Goal: Check status: Check status

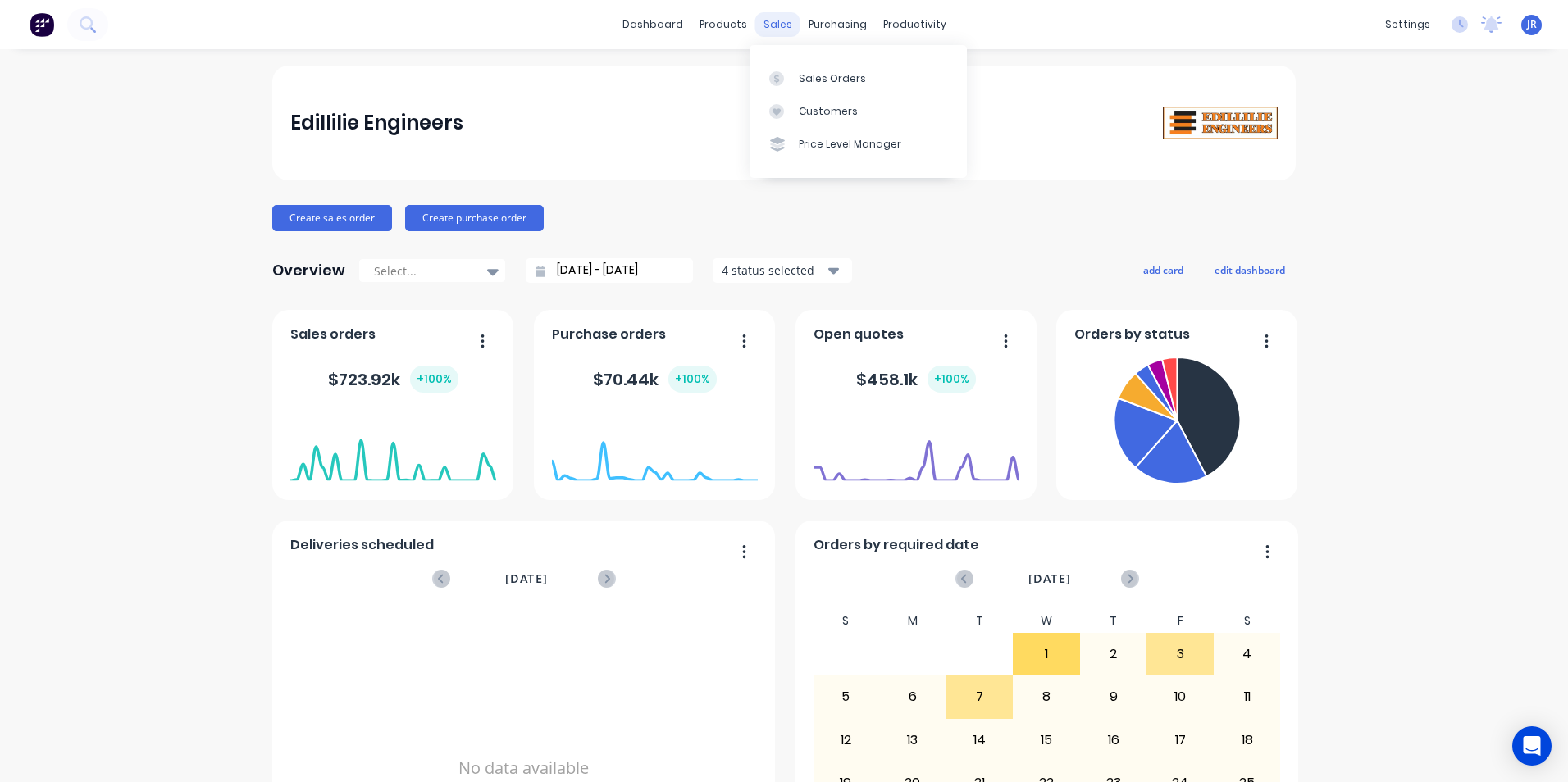
click at [757, 16] on div "sales" at bounding box center [778, 24] width 45 height 25
click at [805, 105] on div "Customers" at bounding box center [828, 111] width 59 height 15
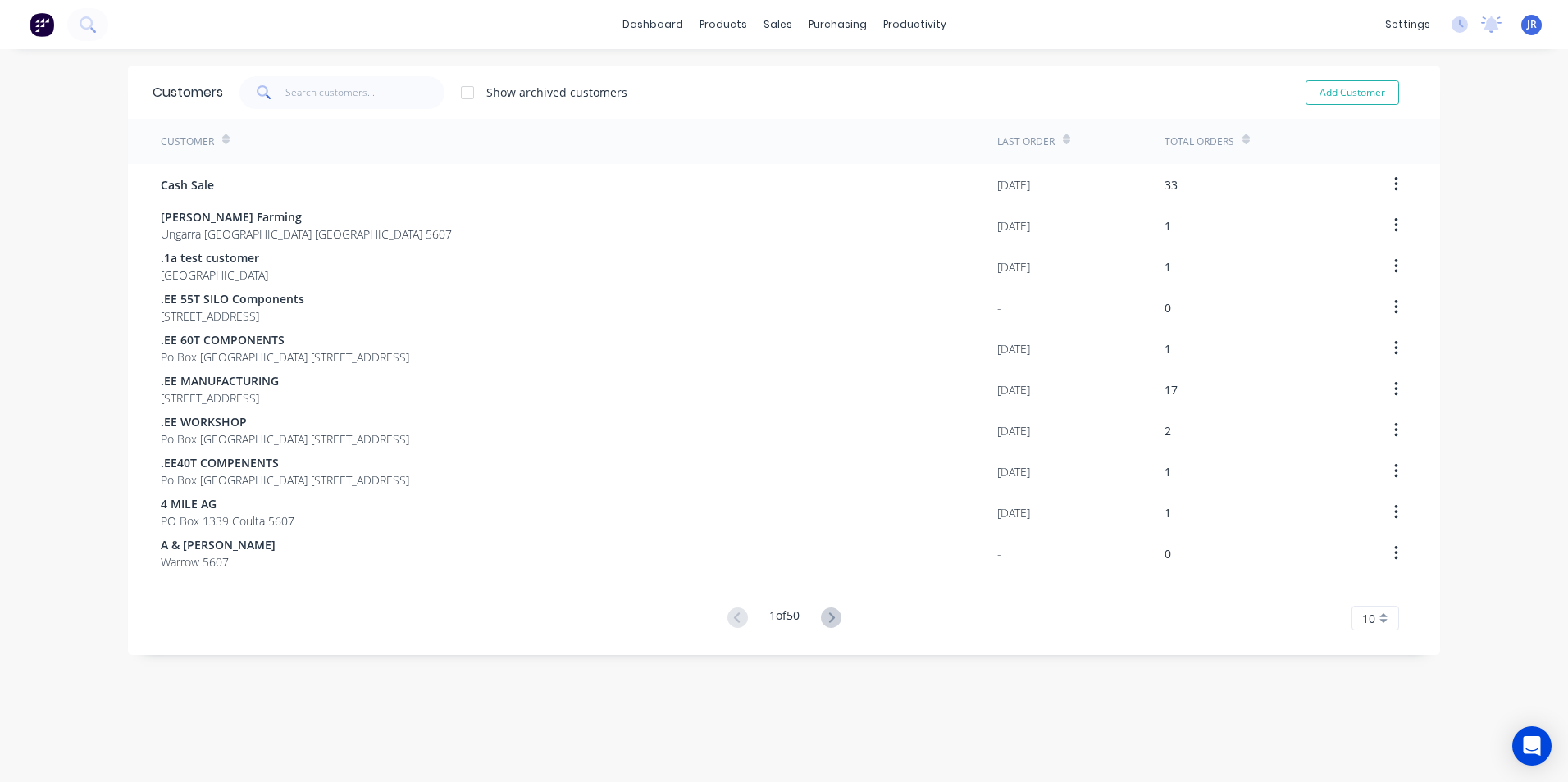
click at [817, 613] on button at bounding box center [831, 619] width 30 height 24
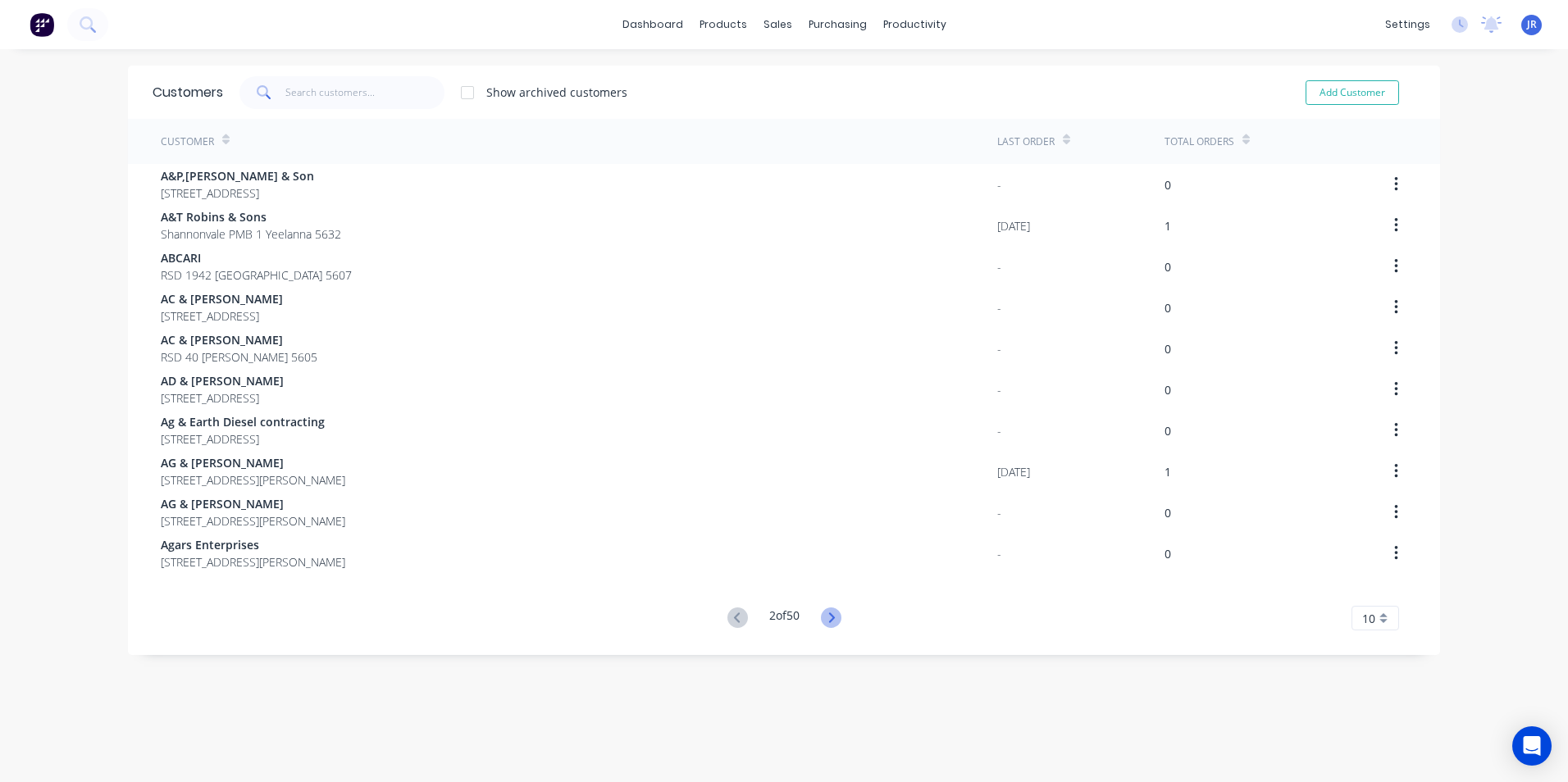
click at [828, 616] on icon at bounding box center [831, 617] width 6 height 9
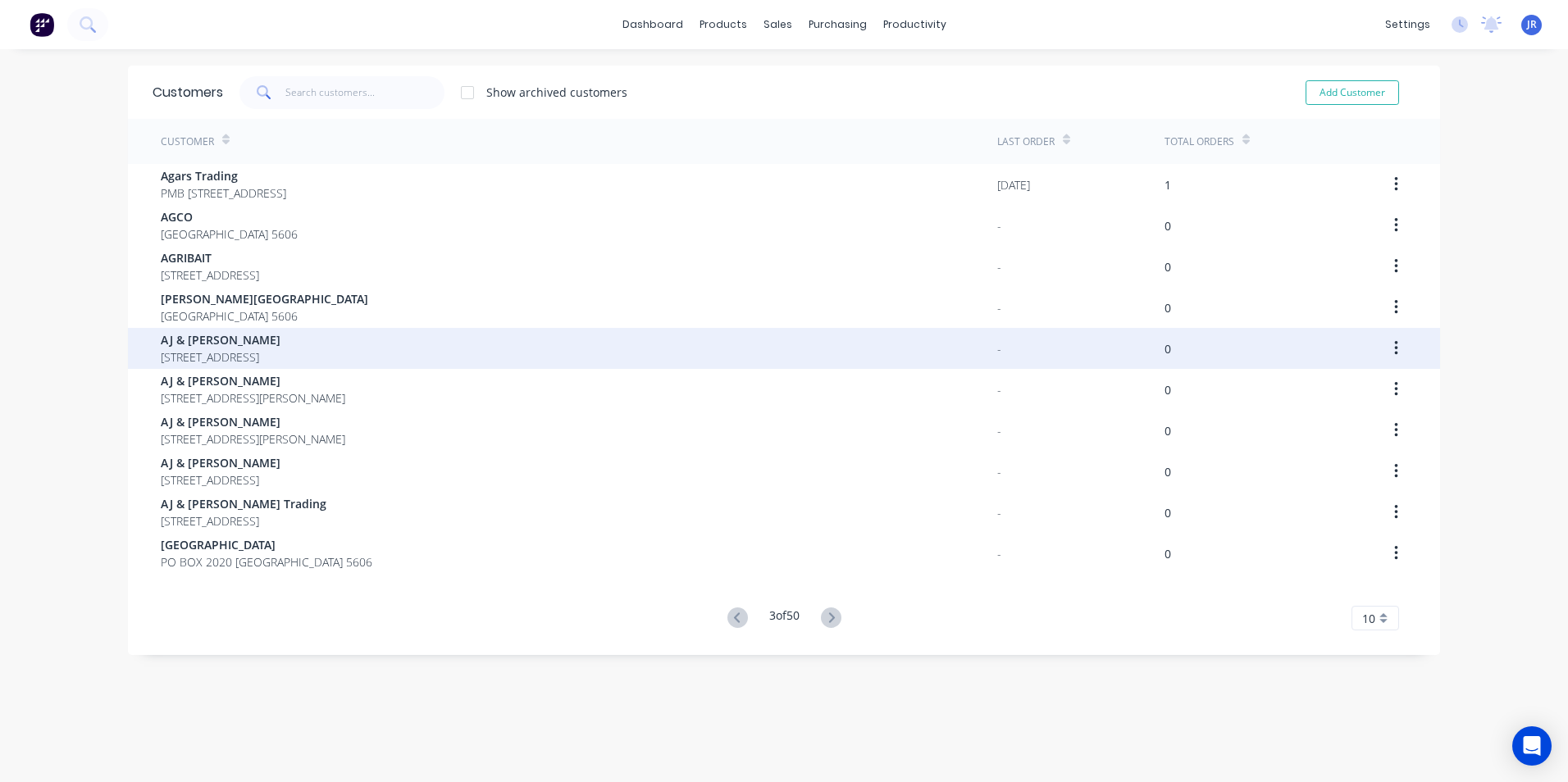
click at [229, 348] on span "AJ & [PERSON_NAME]" at bounding box center [220, 340] width 120 height 17
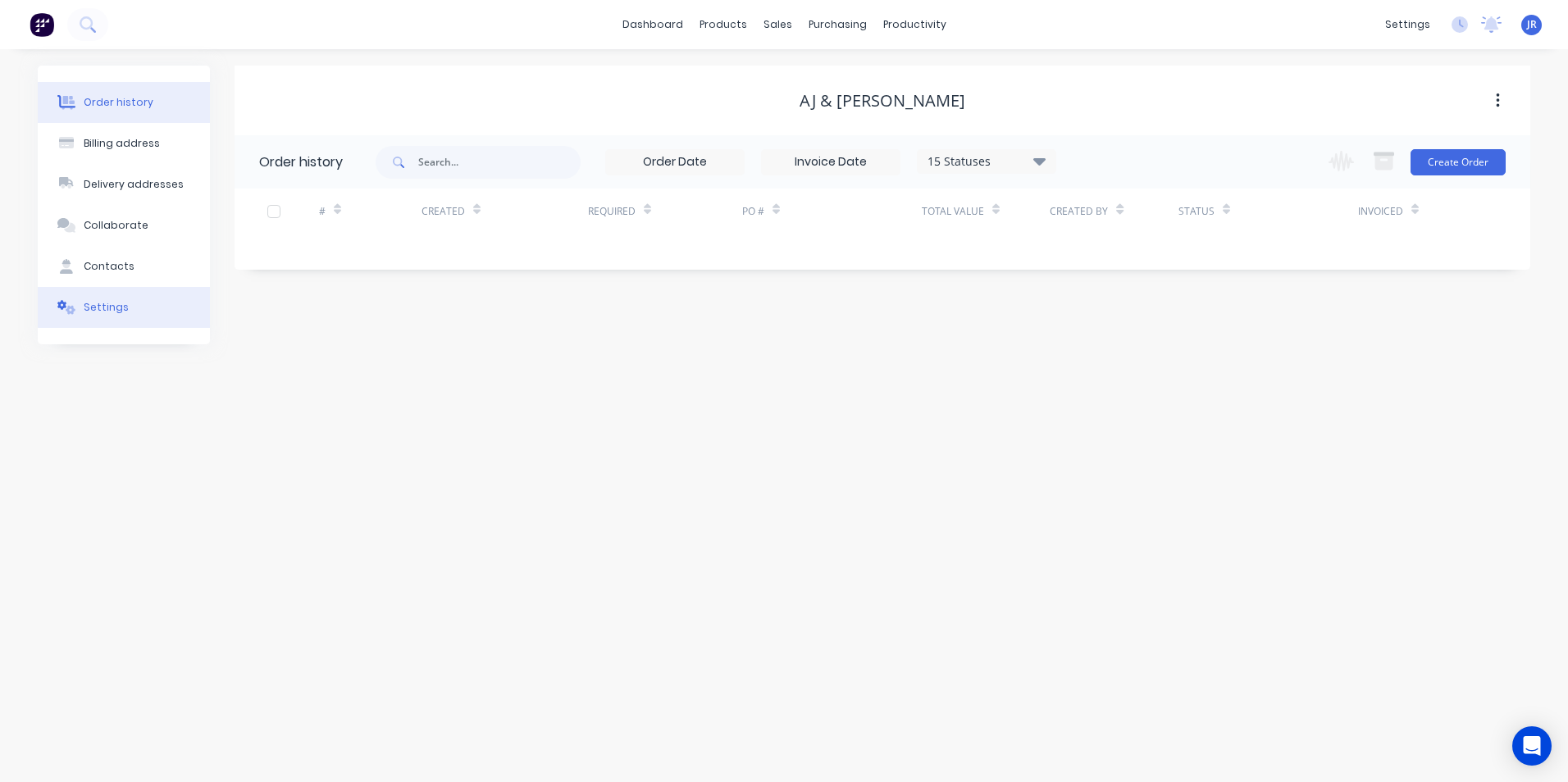
click at [132, 293] on button "Settings" at bounding box center [124, 308] width 172 height 41
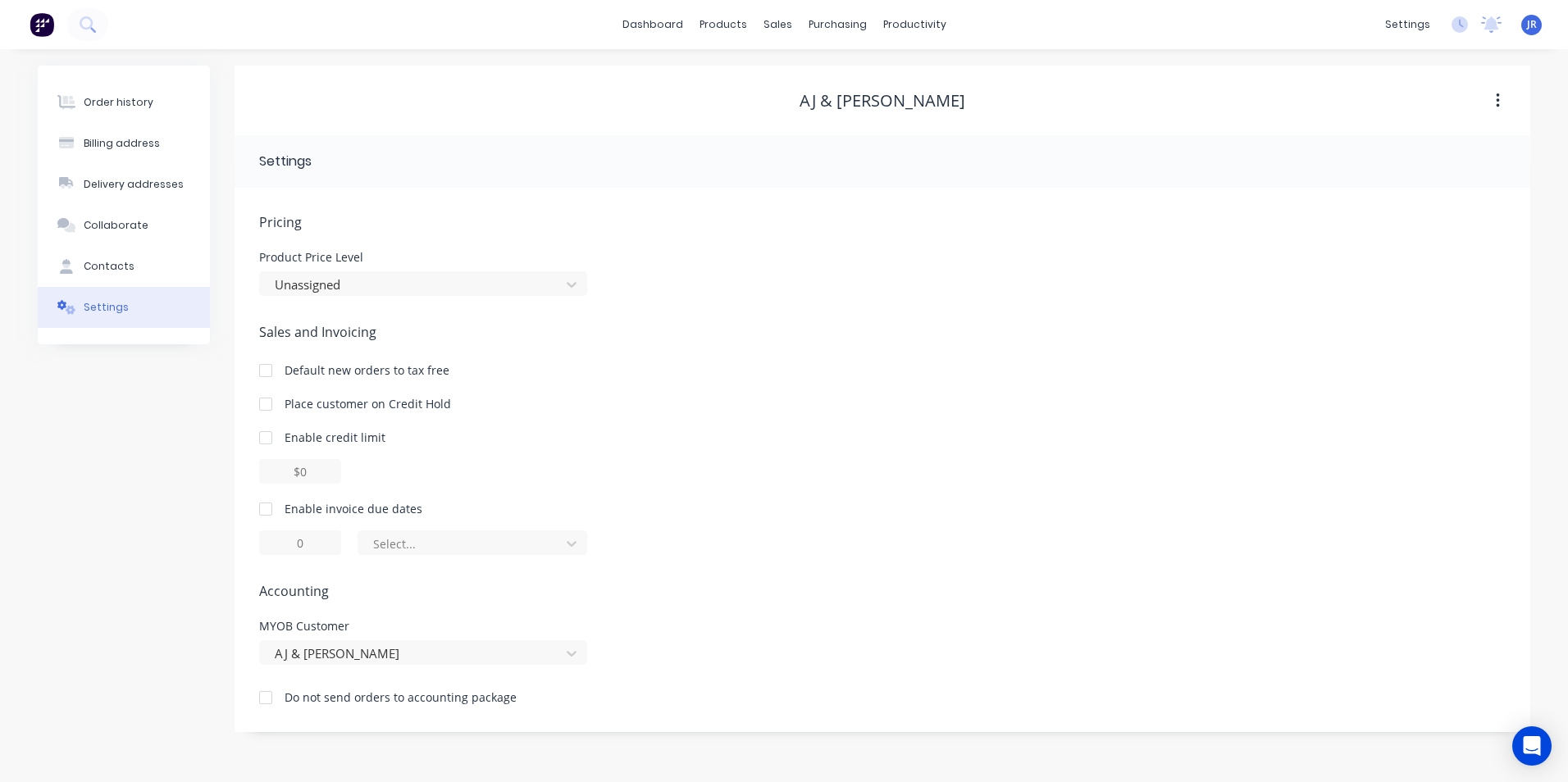
click at [263, 509] on div at bounding box center [266, 509] width 33 height 33
drag, startPoint x: 308, startPoint y: 545, endPoint x: 276, endPoint y: 557, distance: 34.2
click at [277, 554] on input "1" at bounding box center [299, 543] width 82 height 25
type input "14"
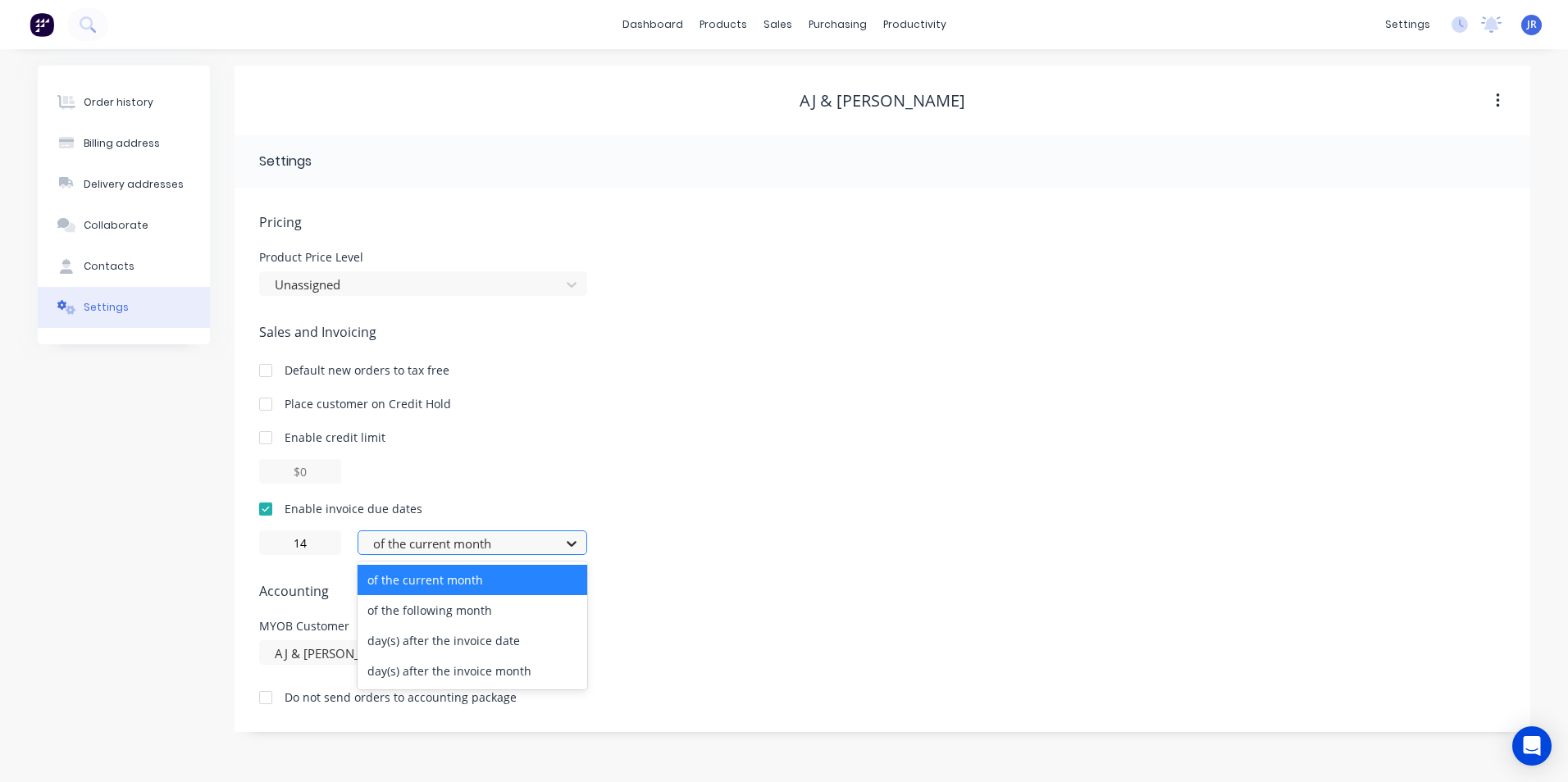
click at [575, 536] on icon at bounding box center [571, 544] width 16 height 16
click at [553, 639] on div "day(s) after the invoice date" at bounding box center [472, 640] width 230 height 30
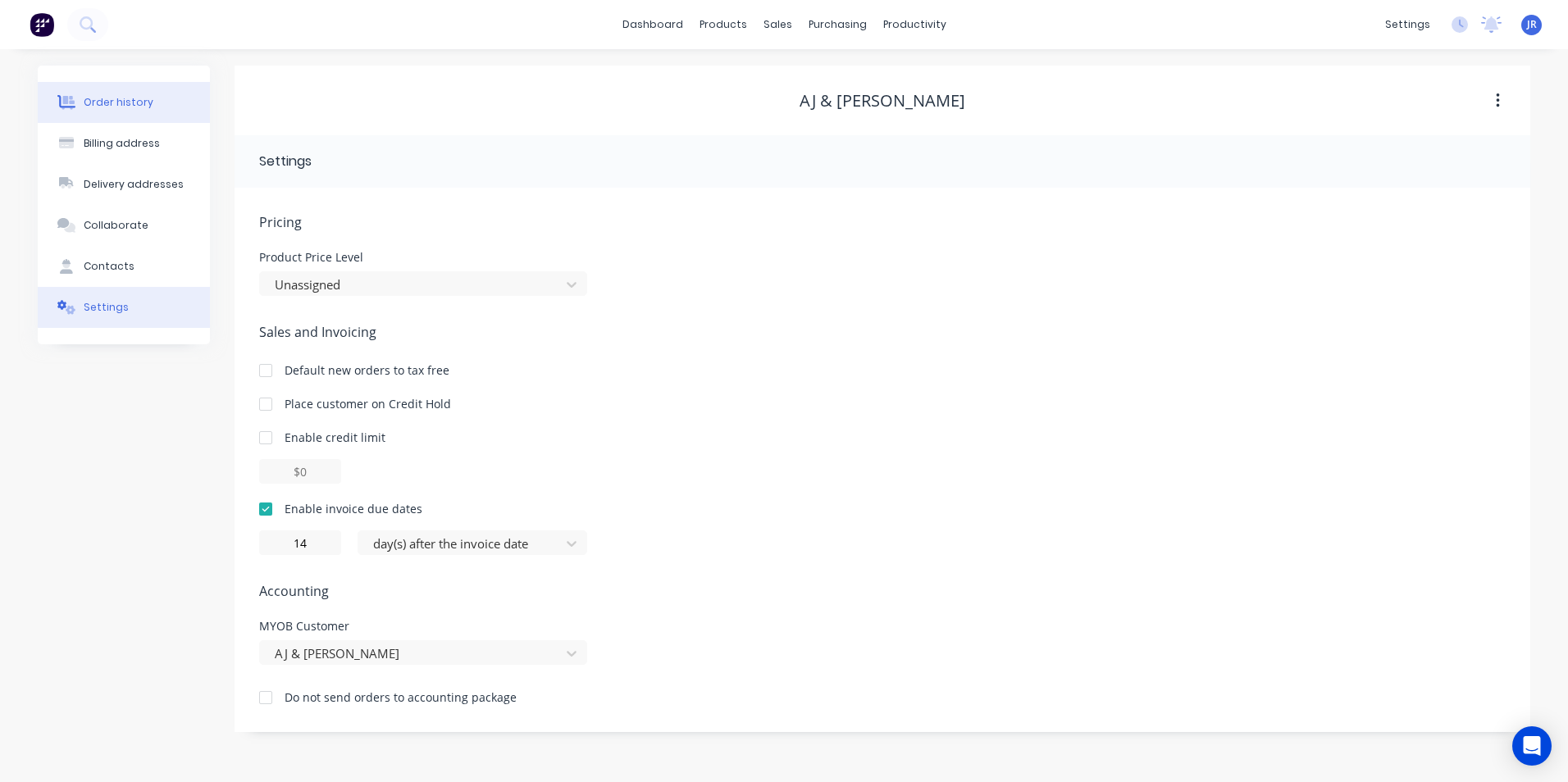
click at [146, 102] on div "Order history" at bounding box center [118, 102] width 70 height 15
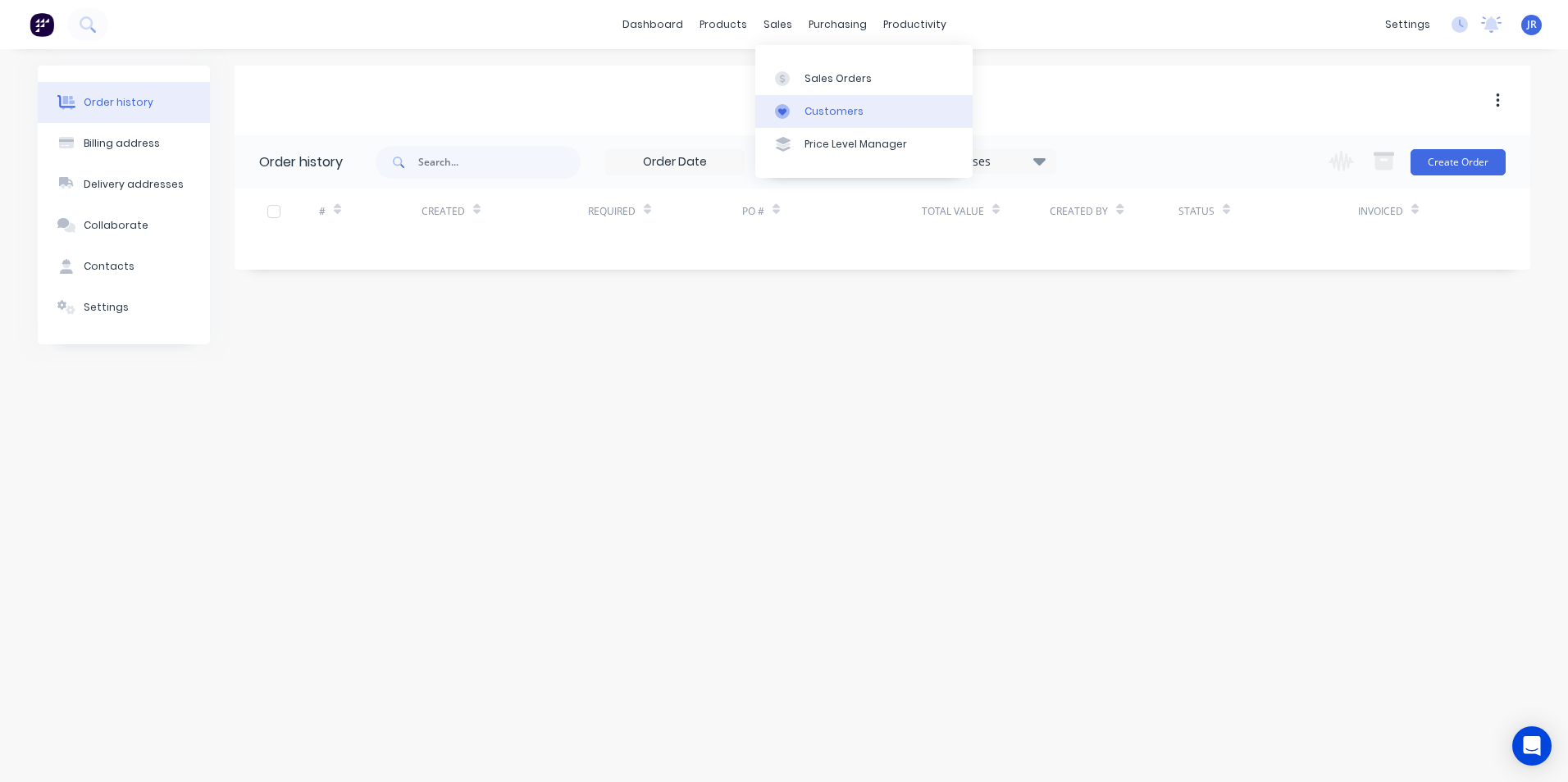
click at [811, 109] on div "Customers" at bounding box center [833, 111] width 59 height 15
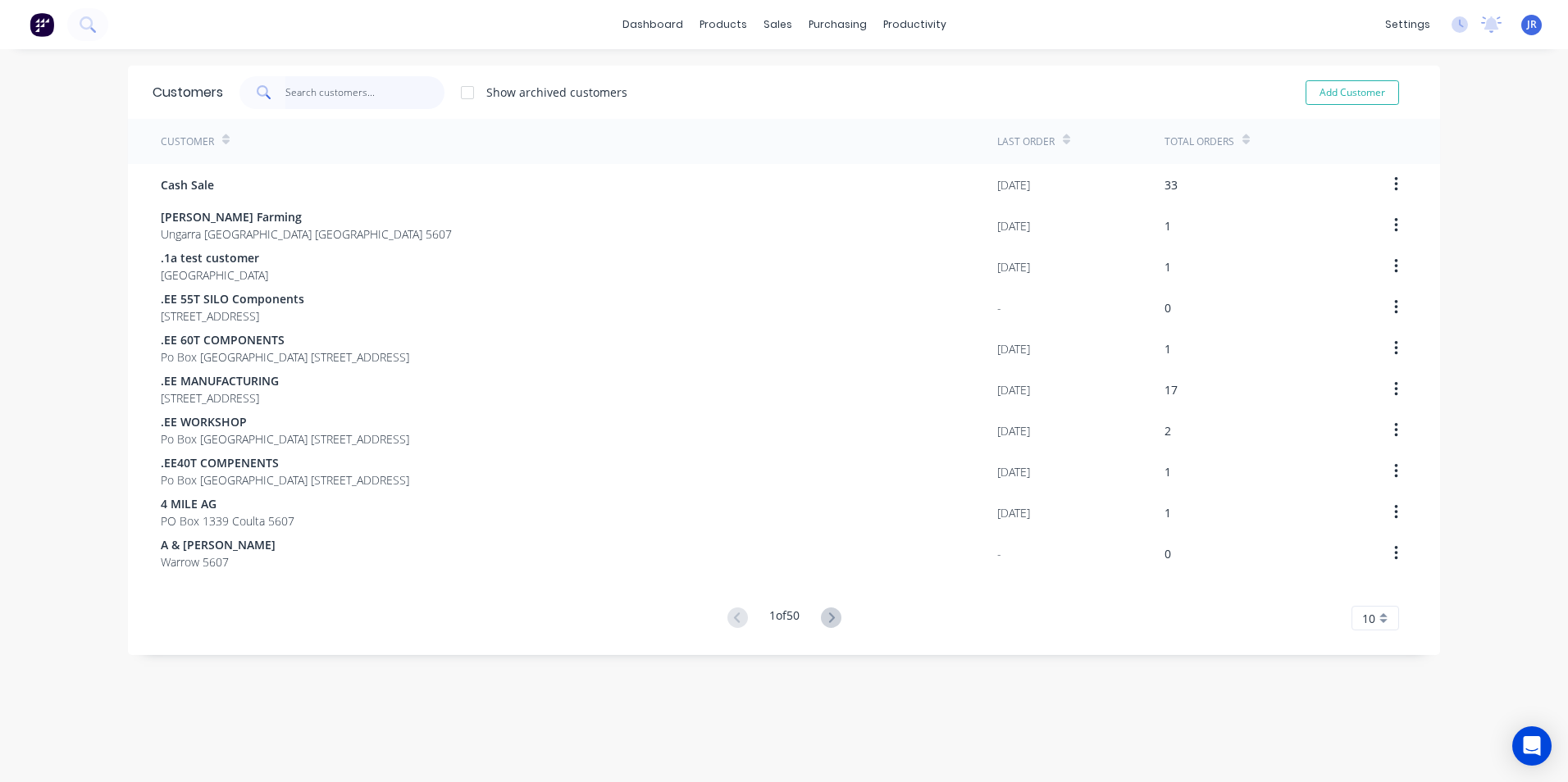
click at [369, 95] on input "text" at bounding box center [366, 93] width 160 height 33
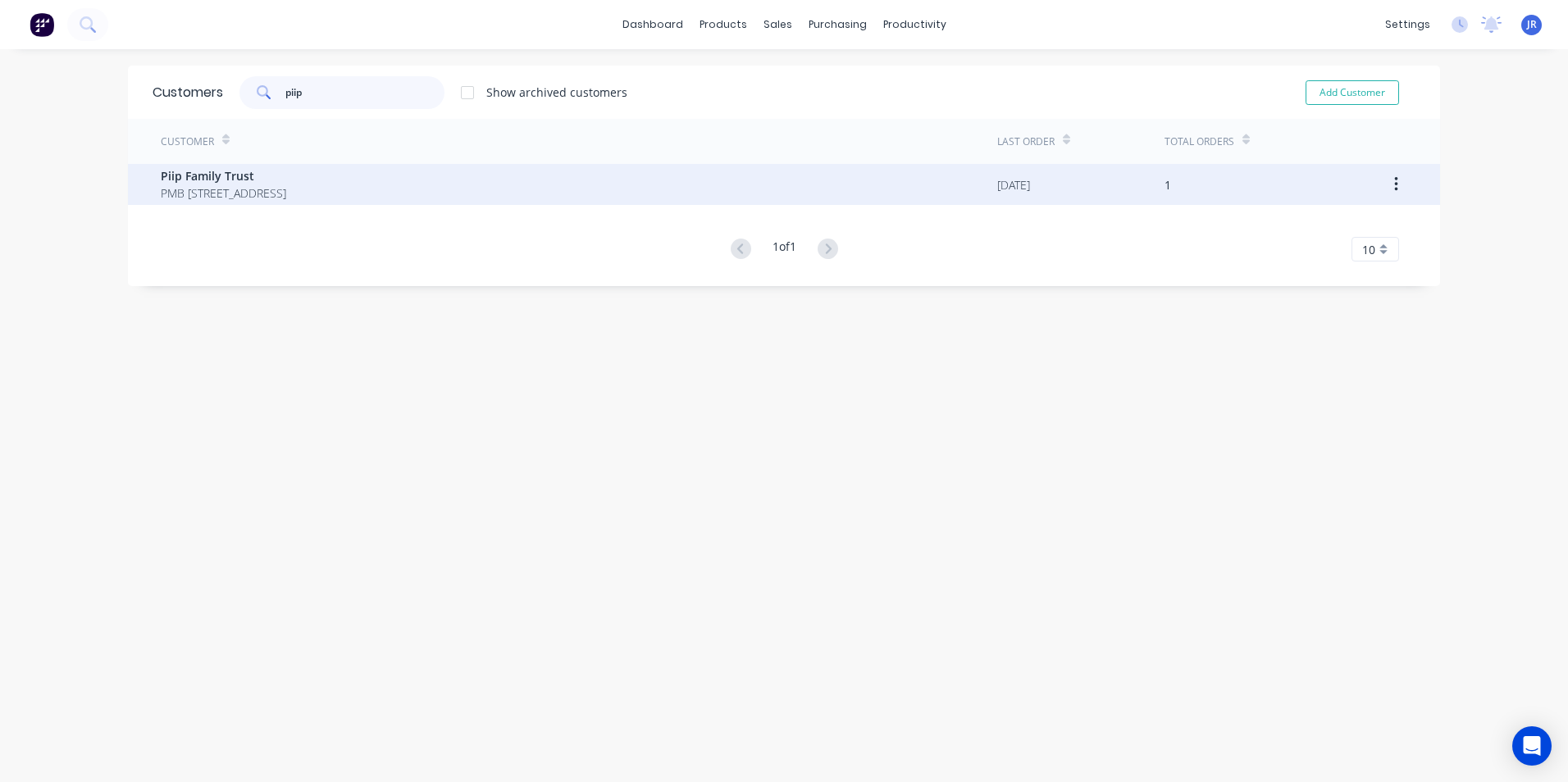
type input "piip"
click at [254, 175] on span "Piip Family Trust" at bounding box center [224, 175] width 126 height 17
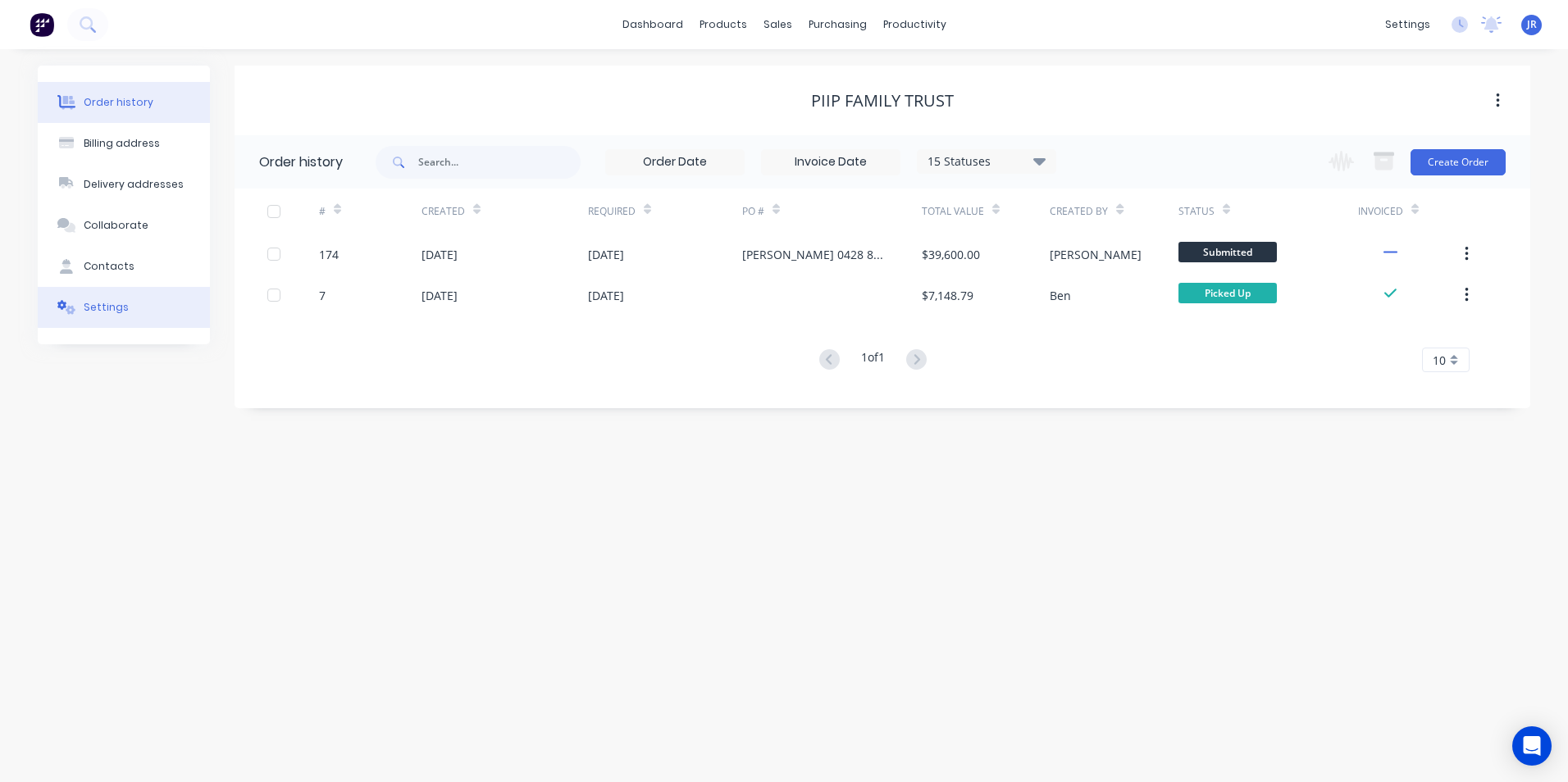
click at [100, 308] on div "Settings" at bounding box center [106, 307] width 45 height 15
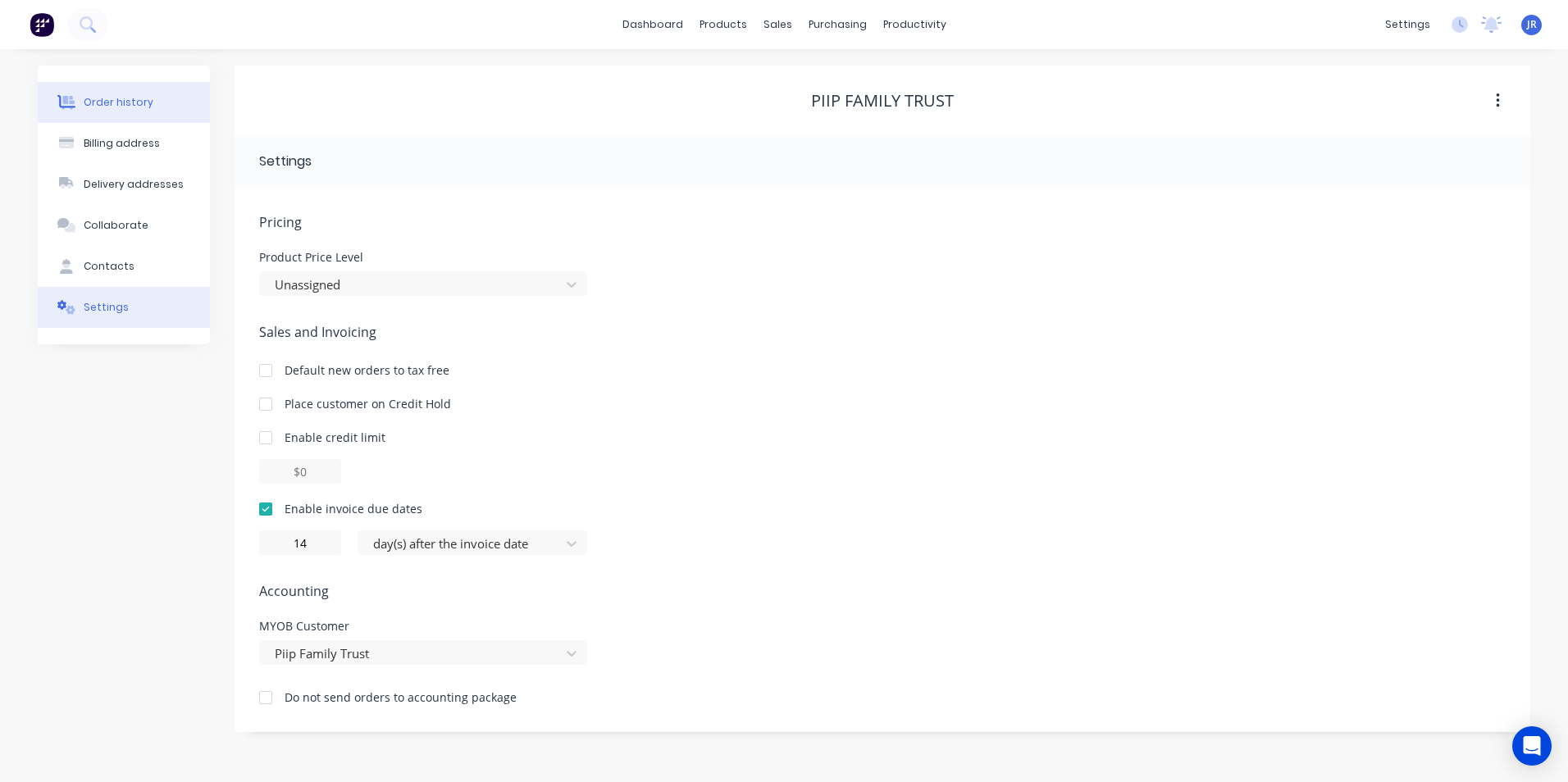
click at [142, 99] on div "Order history" at bounding box center [118, 102] width 70 height 15
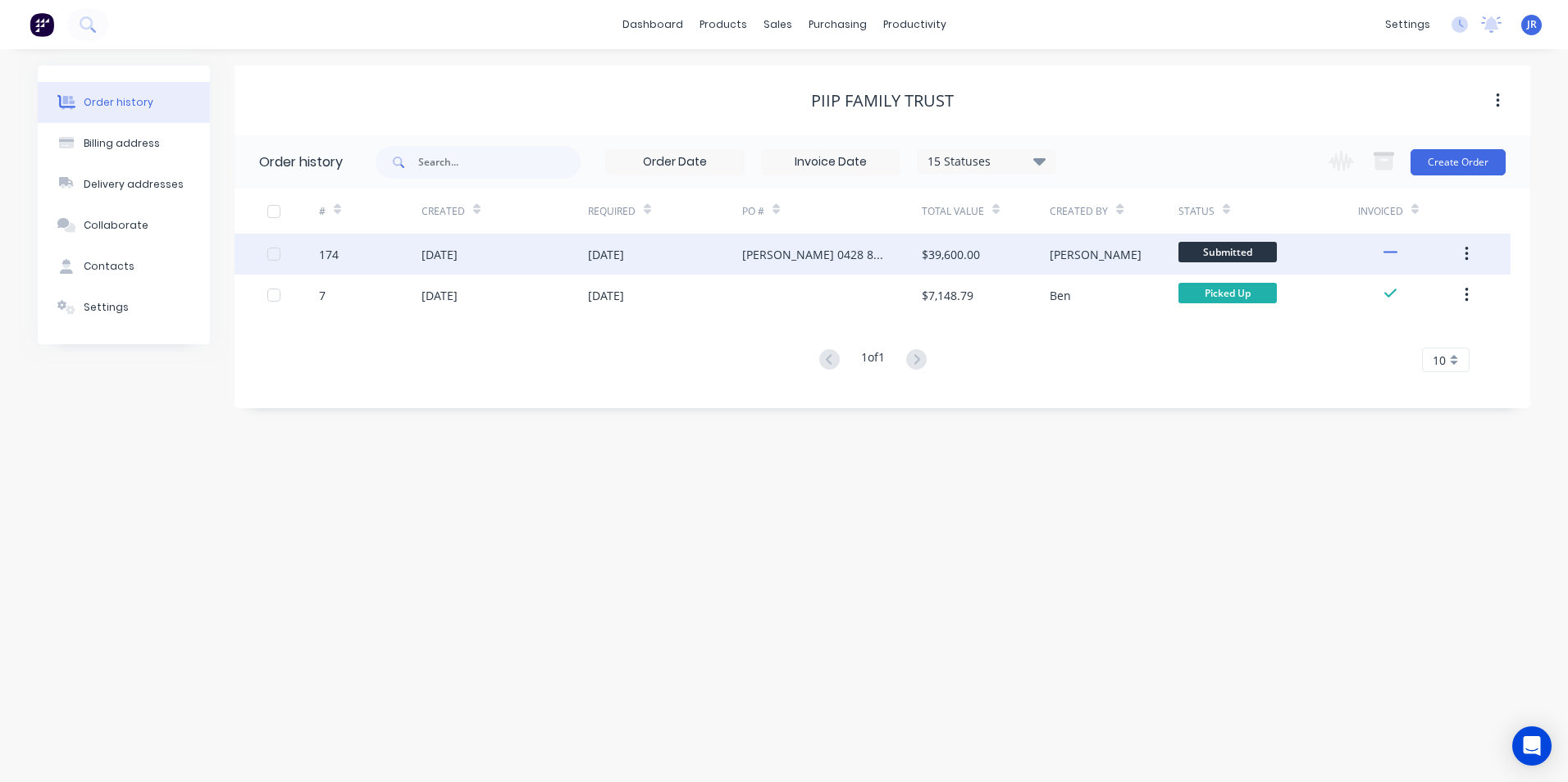
click at [955, 255] on div "$39,600.00" at bounding box center [951, 255] width 58 height 17
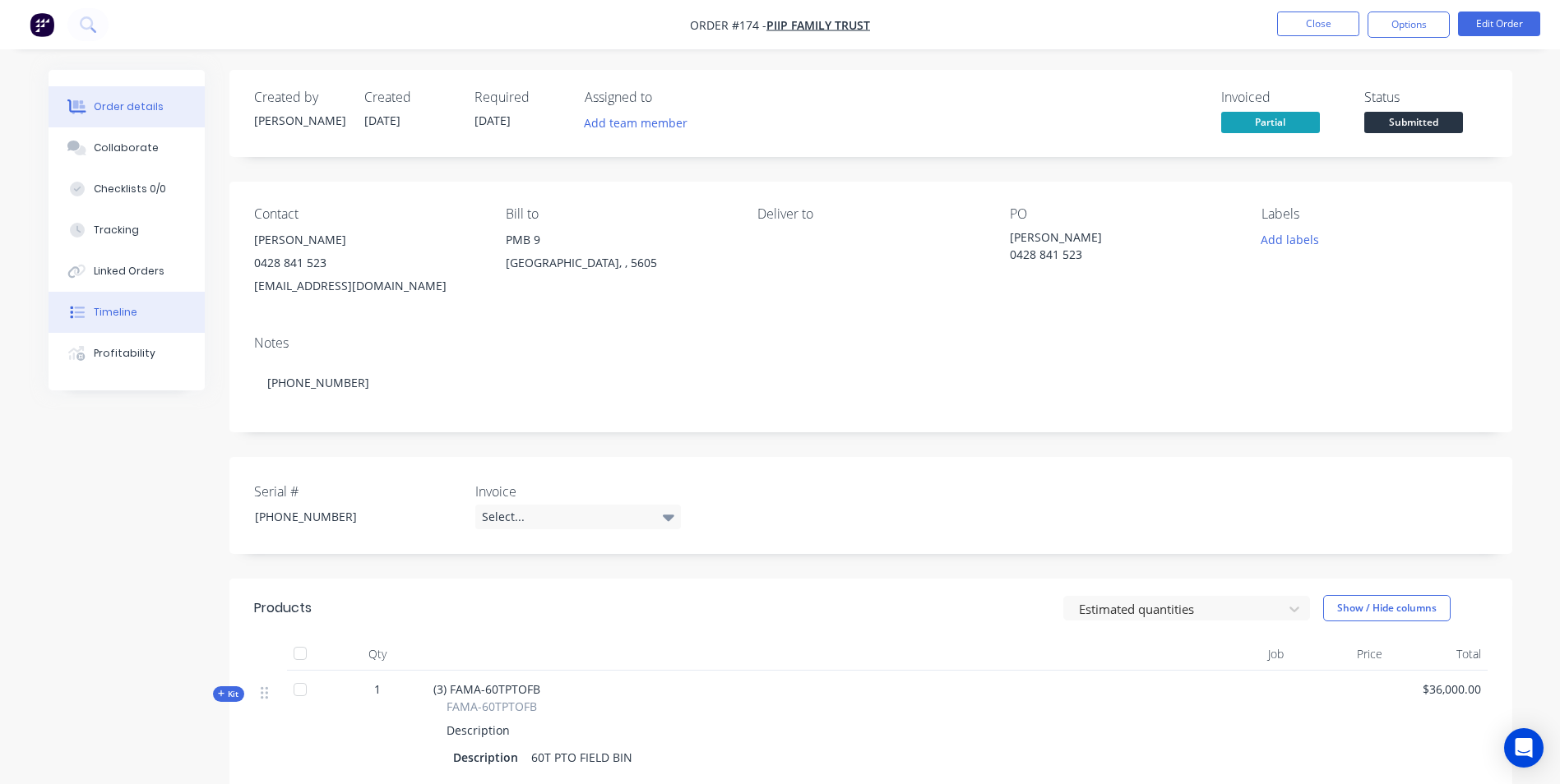
click at [119, 317] on div "Timeline" at bounding box center [116, 312] width 44 height 15
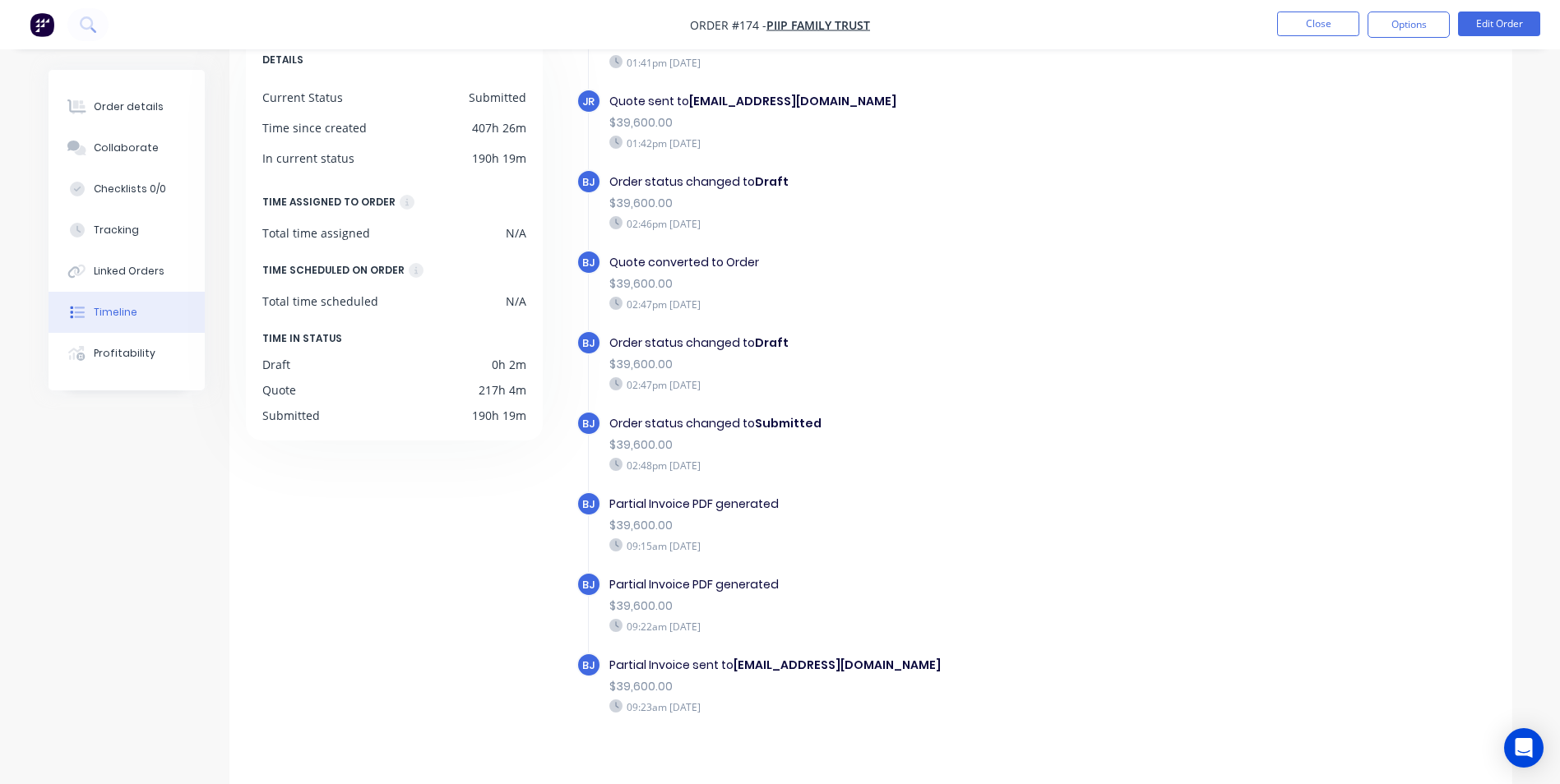
scroll to position [125, 0]
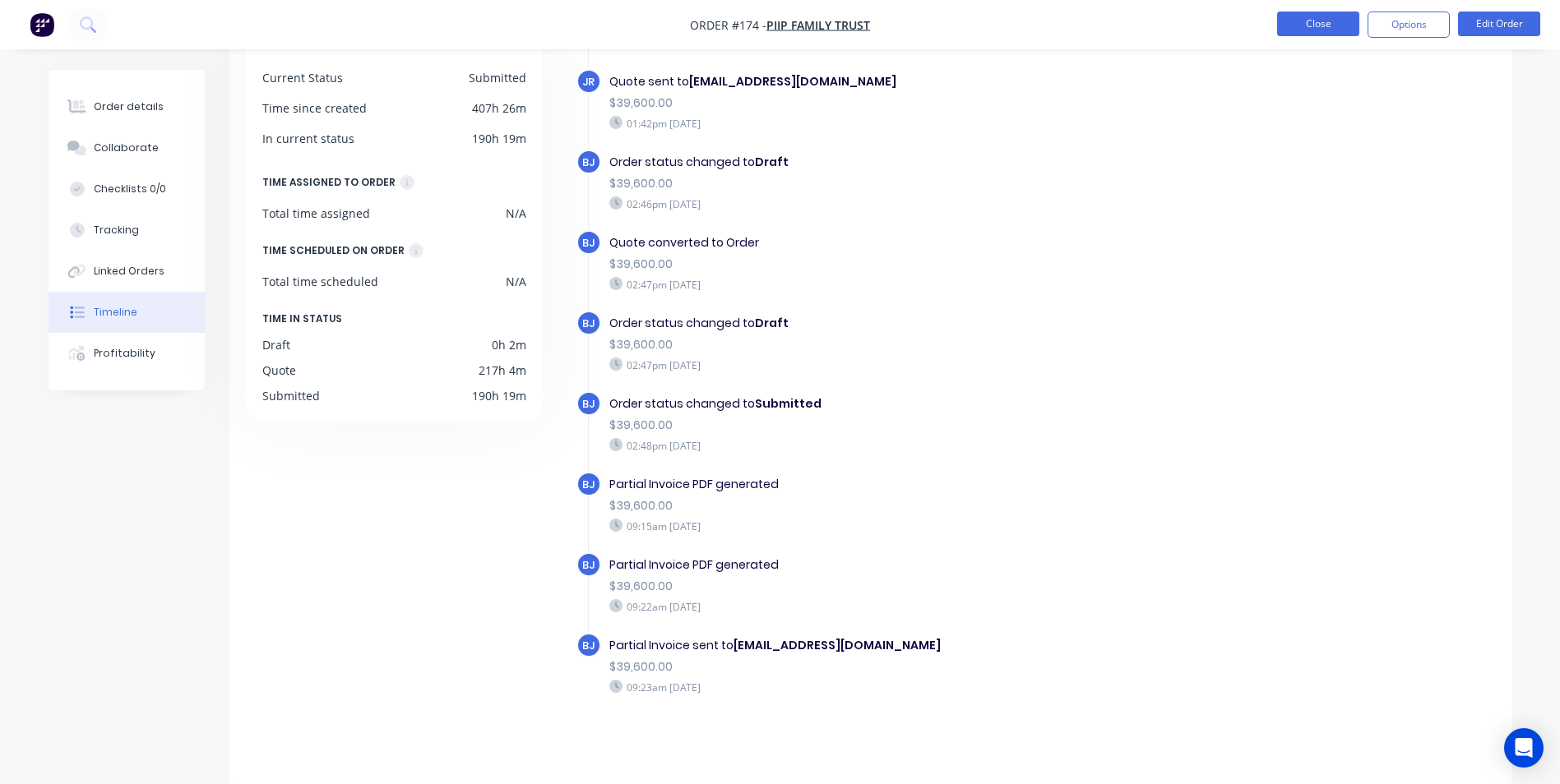
click at [1328, 27] on button "Close" at bounding box center [1318, 23] width 82 height 25
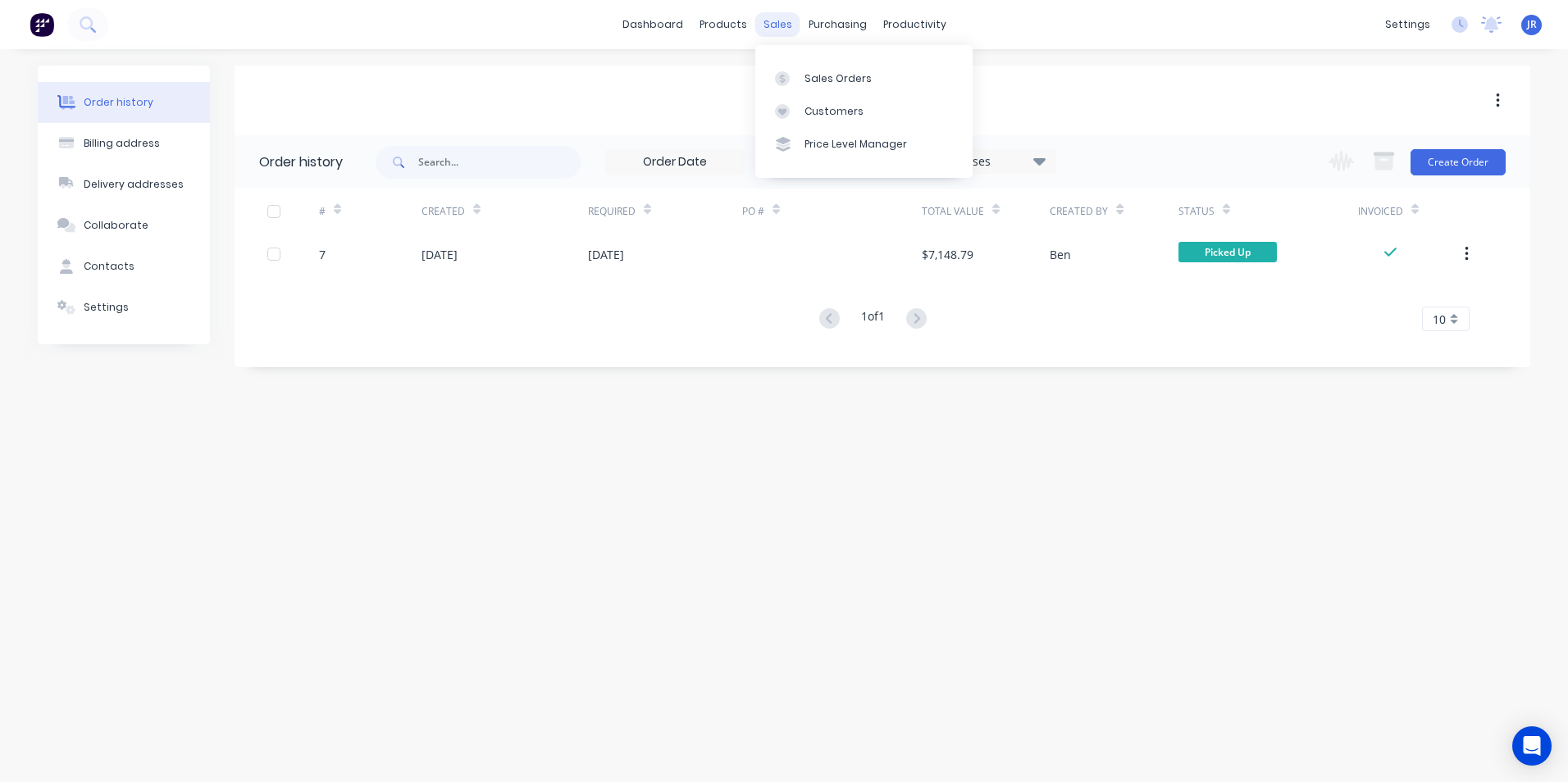
click at [764, 27] on div "sales" at bounding box center [778, 24] width 45 height 25
click at [802, 75] on link "Sales Orders" at bounding box center [864, 78] width 218 height 33
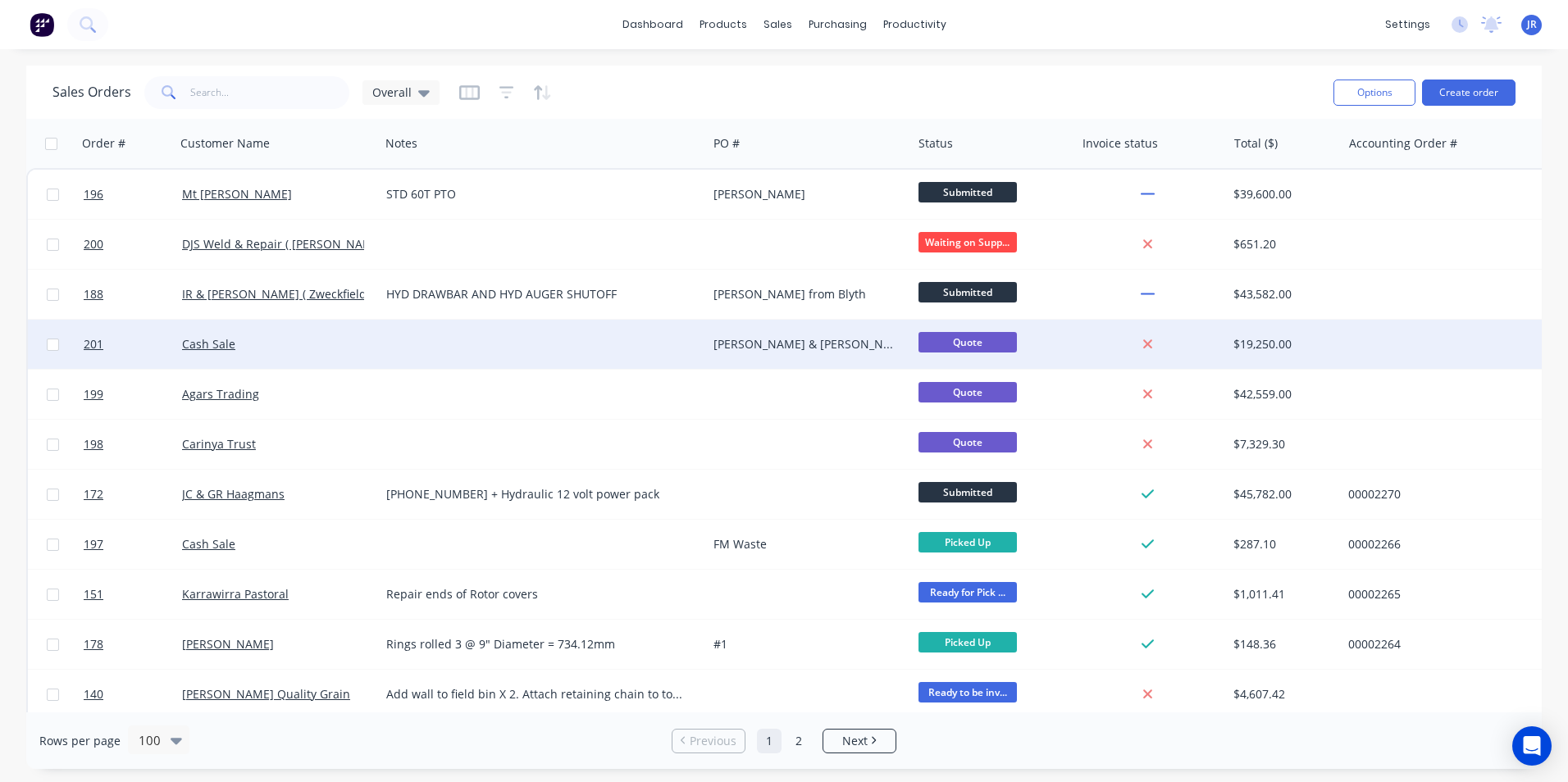
click at [661, 345] on div at bounding box center [543, 344] width 327 height 49
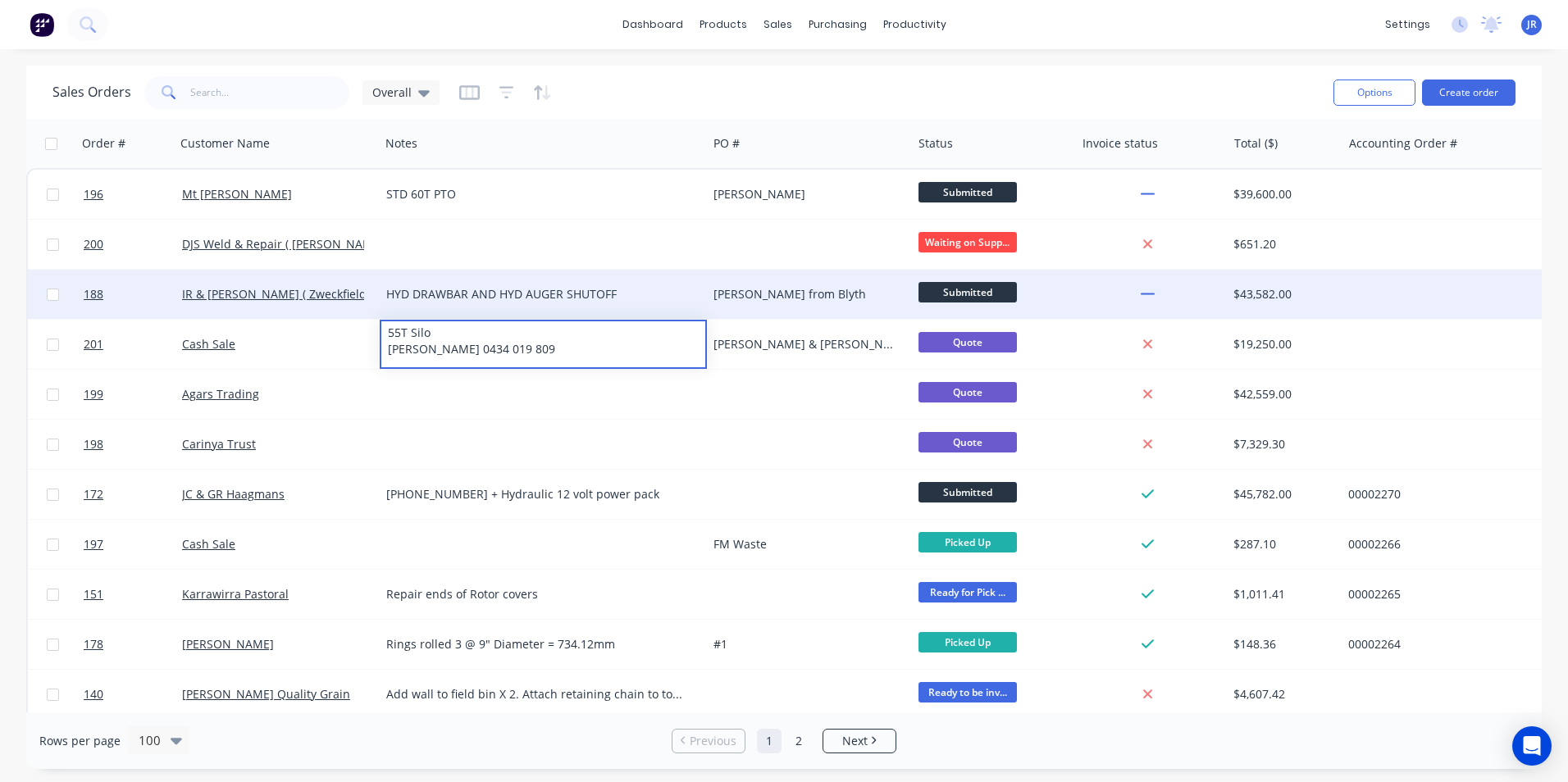
click at [844, 301] on div "[PERSON_NAME] from Blyth" at bounding box center [804, 294] width 182 height 16
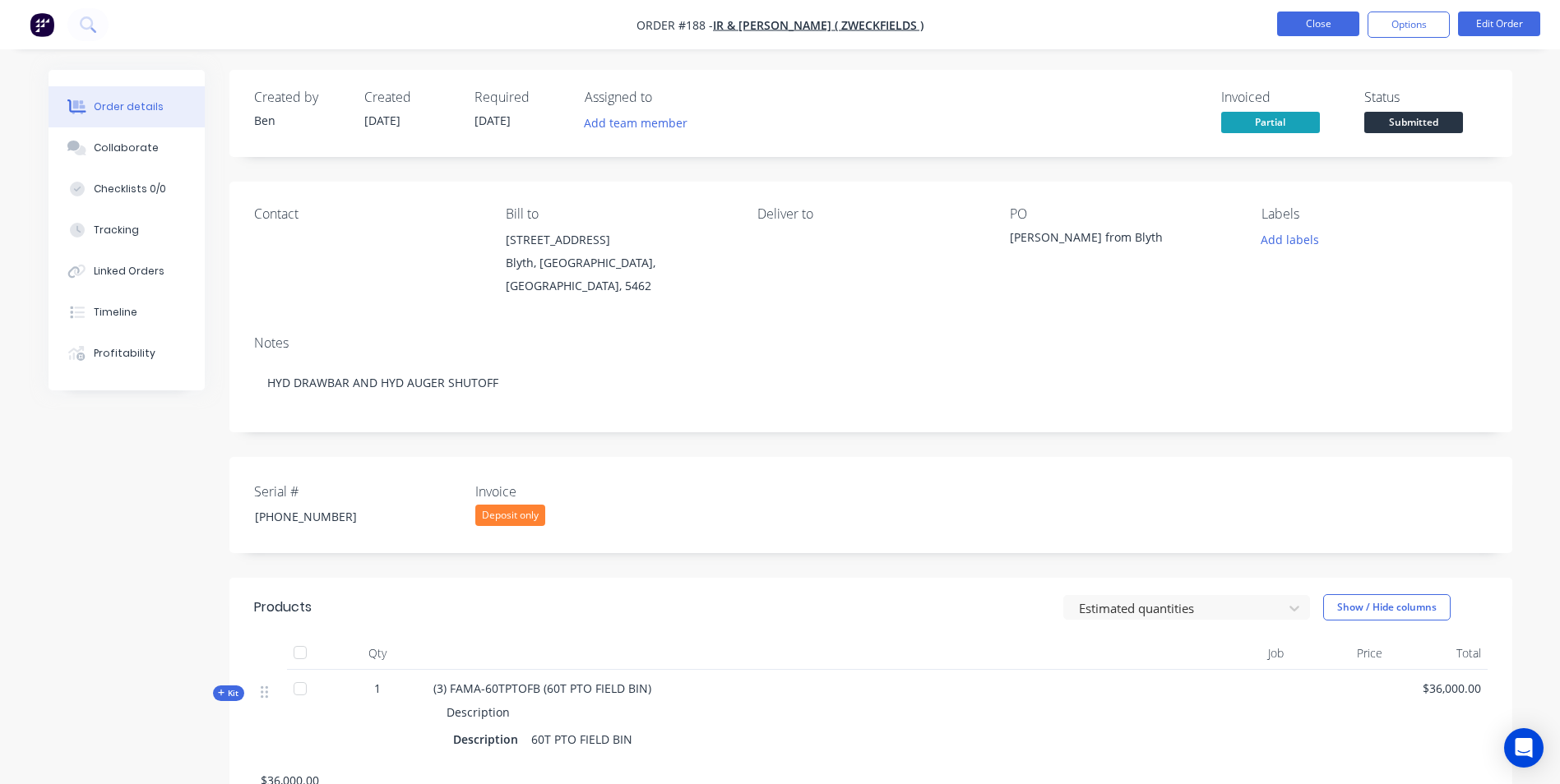
click at [1324, 28] on button "Close" at bounding box center [1318, 23] width 82 height 25
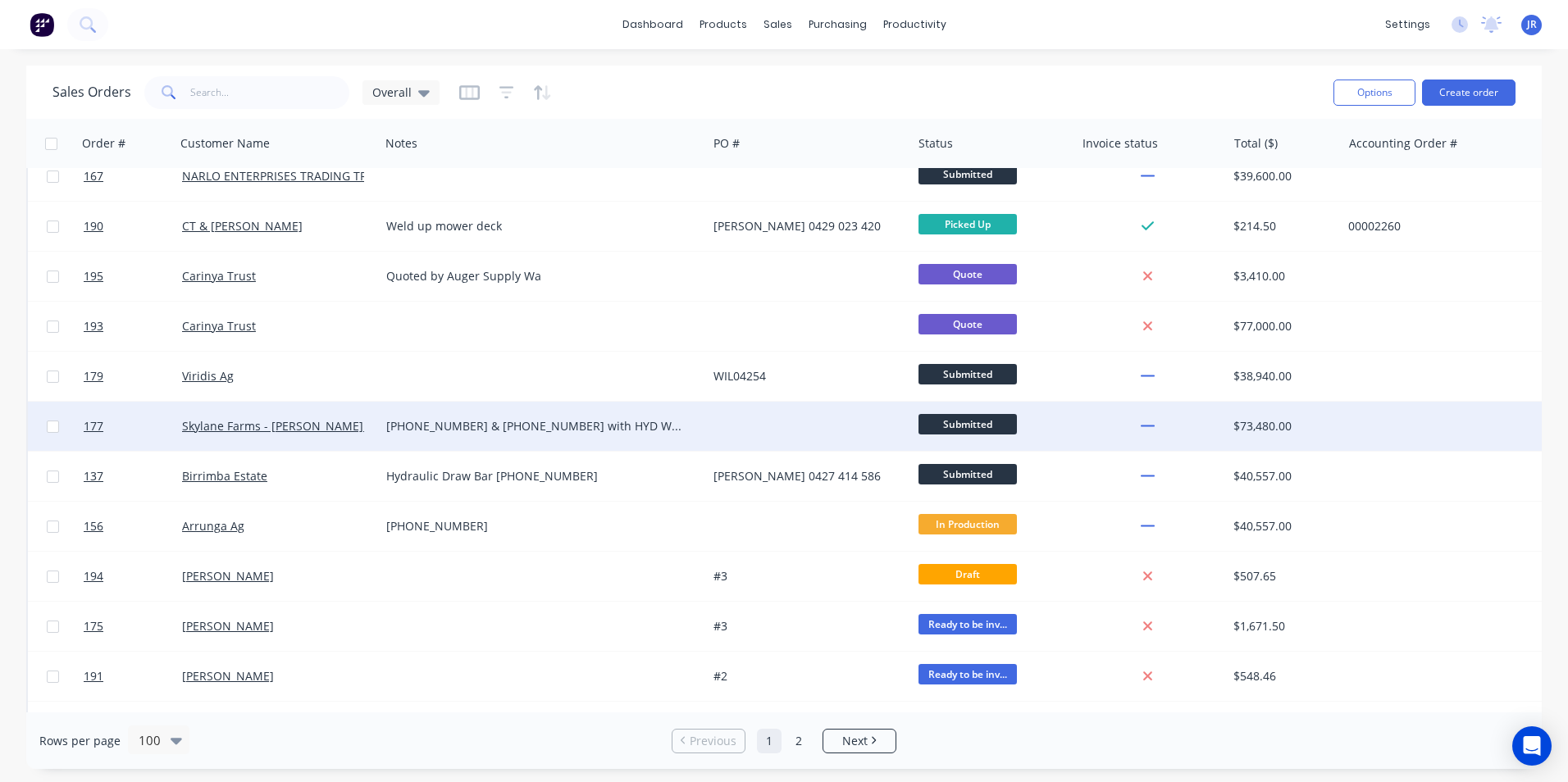
scroll to position [656, 0]
